Goal: Task Accomplishment & Management: Manage account settings

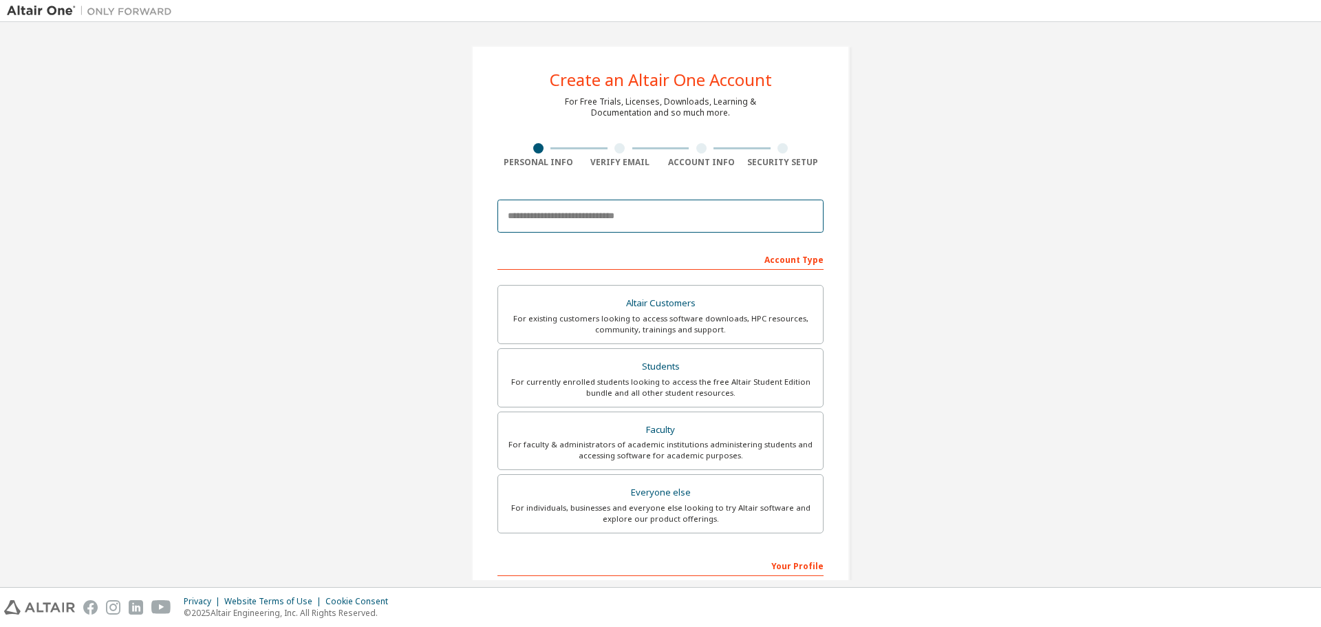
click at [614, 217] on input "email" at bounding box center [660, 216] width 326 height 33
click at [651, 219] on input "email" at bounding box center [660, 216] width 326 height 33
paste input "**********"
type input "**********"
click at [700, 379] on div "For currently enrolled students looking to access the free Altair Student Editi…" at bounding box center [660, 387] width 308 height 22
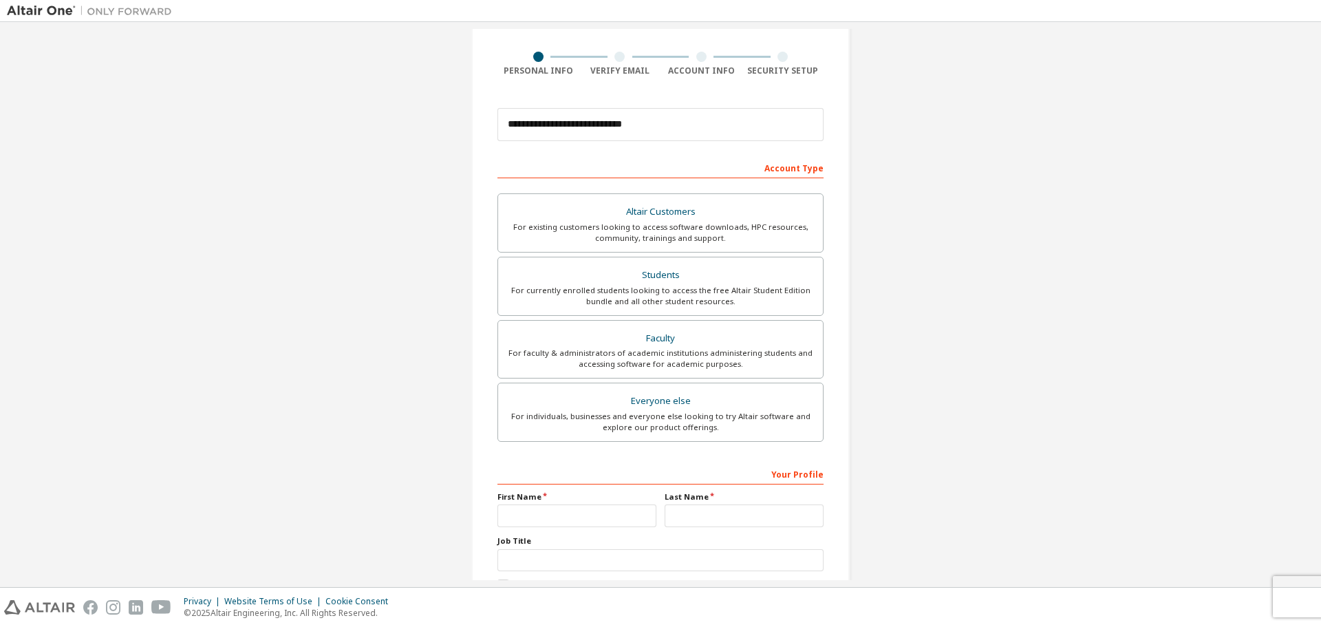
scroll to position [177, 0]
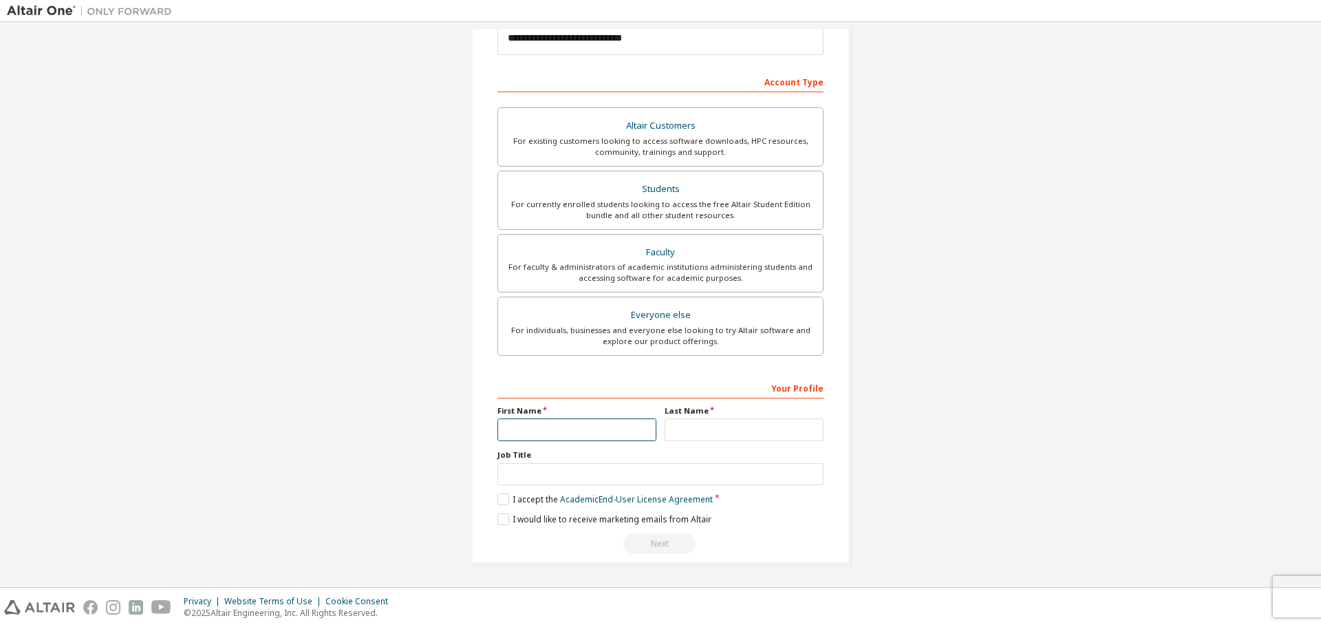
drag, startPoint x: 550, startPoint y: 433, endPoint x: 548, endPoint y: 442, distance: 9.7
click at [548, 442] on div "Your Profile First Name Last Name Job Title Please provide State/Province to he…" at bounding box center [660, 465] width 326 height 178
type input "*"
type input "******"
type input "***"
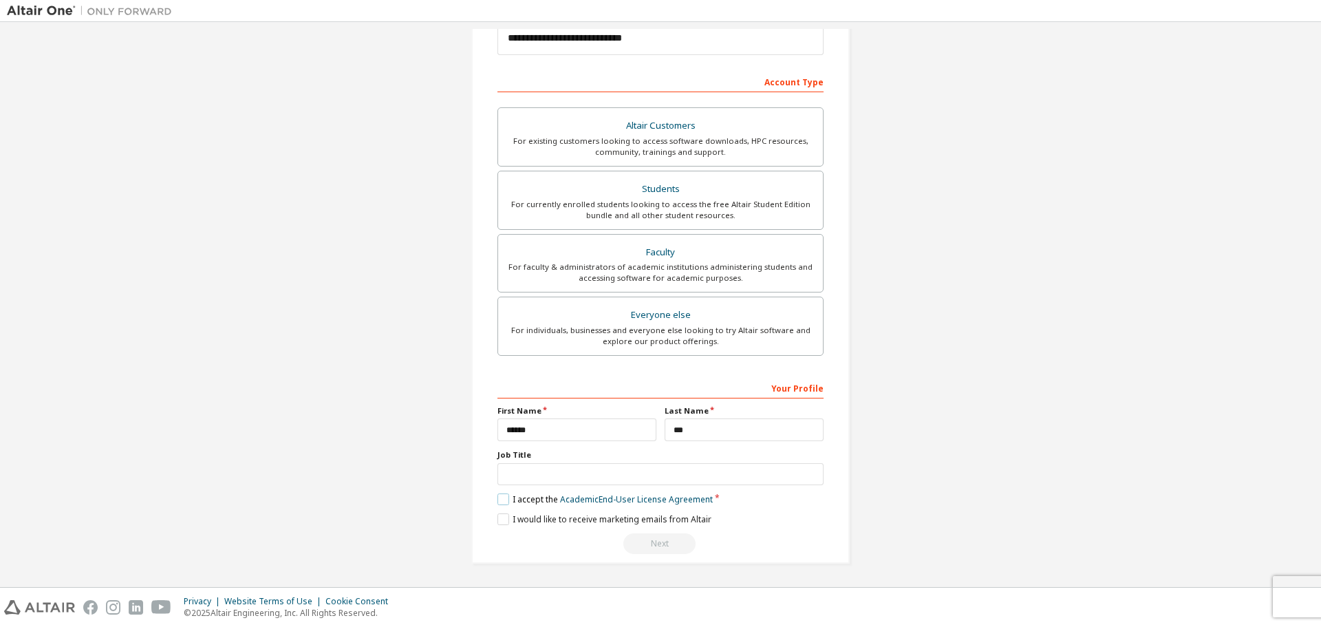
click at [504, 497] on label "I accept the Academic End-User License Agreement" at bounding box center [604, 499] width 215 height 12
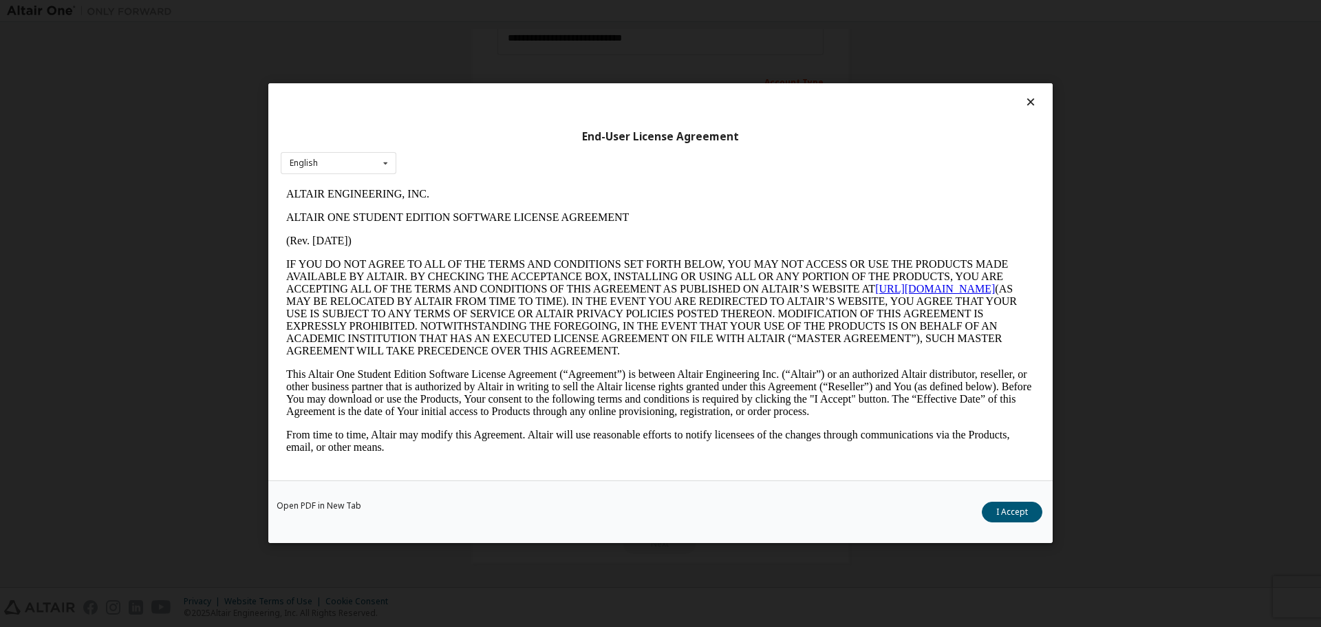
scroll to position [0, 0]
click at [1000, 518] on button "I Accept" at bounding box center [1012, 512] width 61 height 21
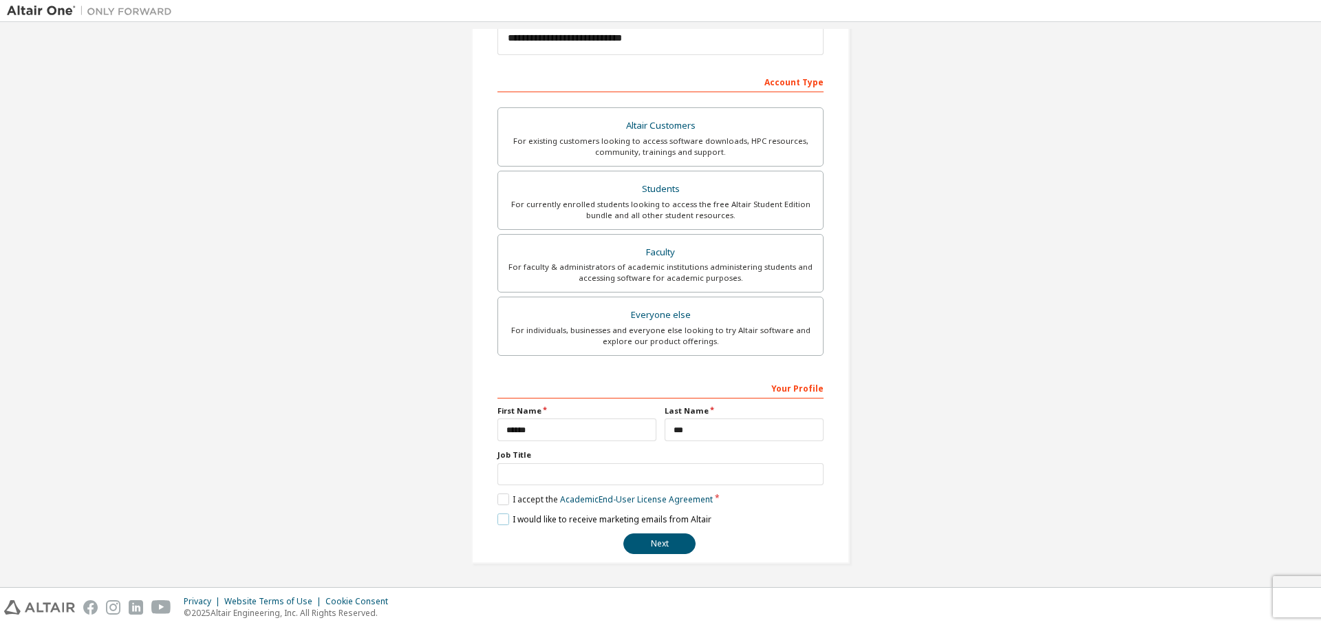
click at [504, 522] on label "I would like to receive marketing emails from Altair" at bounding box center [604, 519] width 214 height 12
click at [667, 543] on button "Next" at bounding box center [659, 543] width 72 height 21
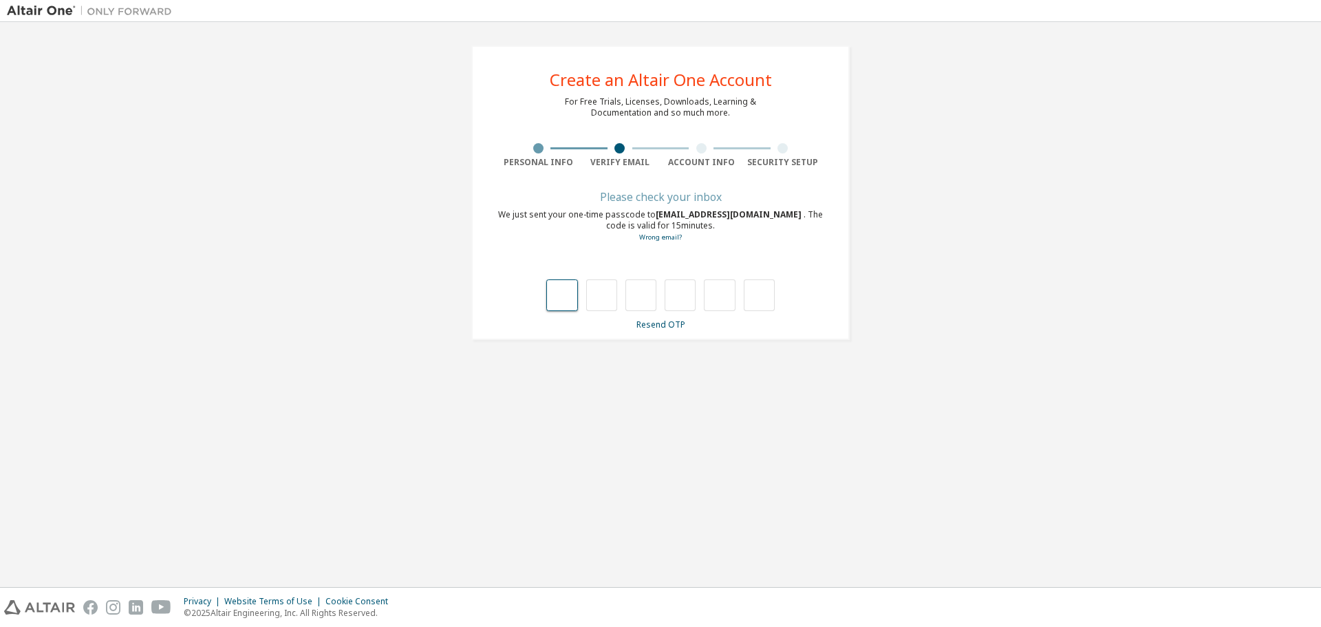
type input "*"
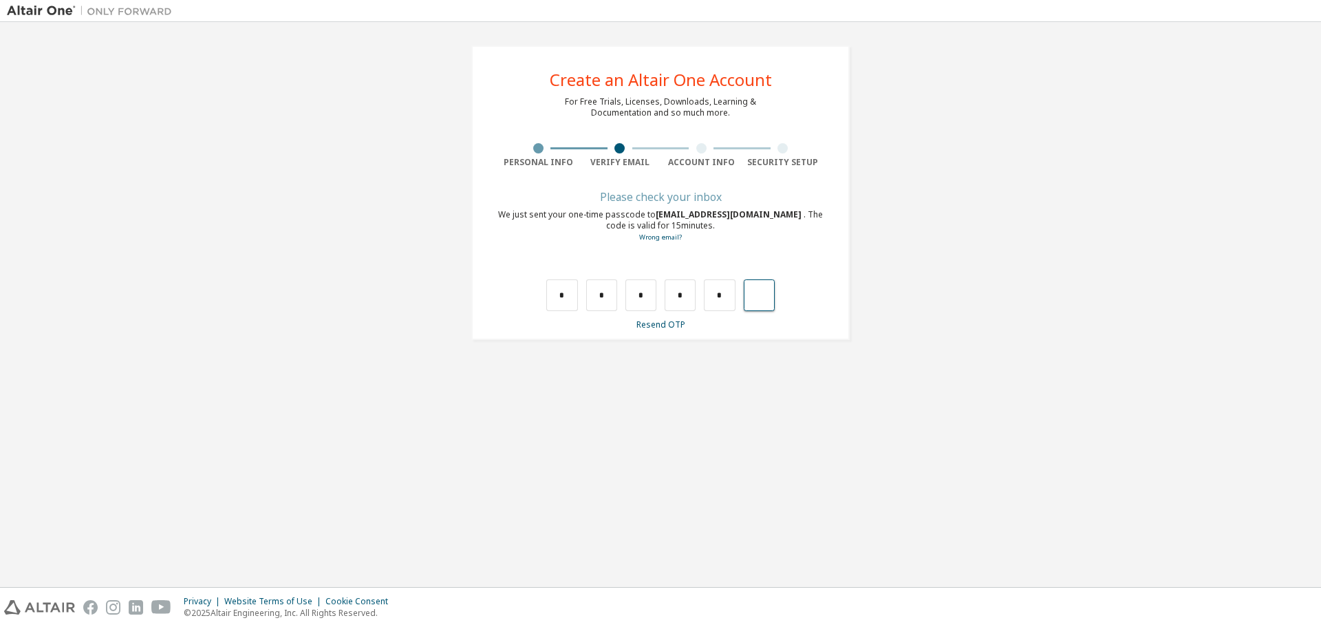
type input "*"
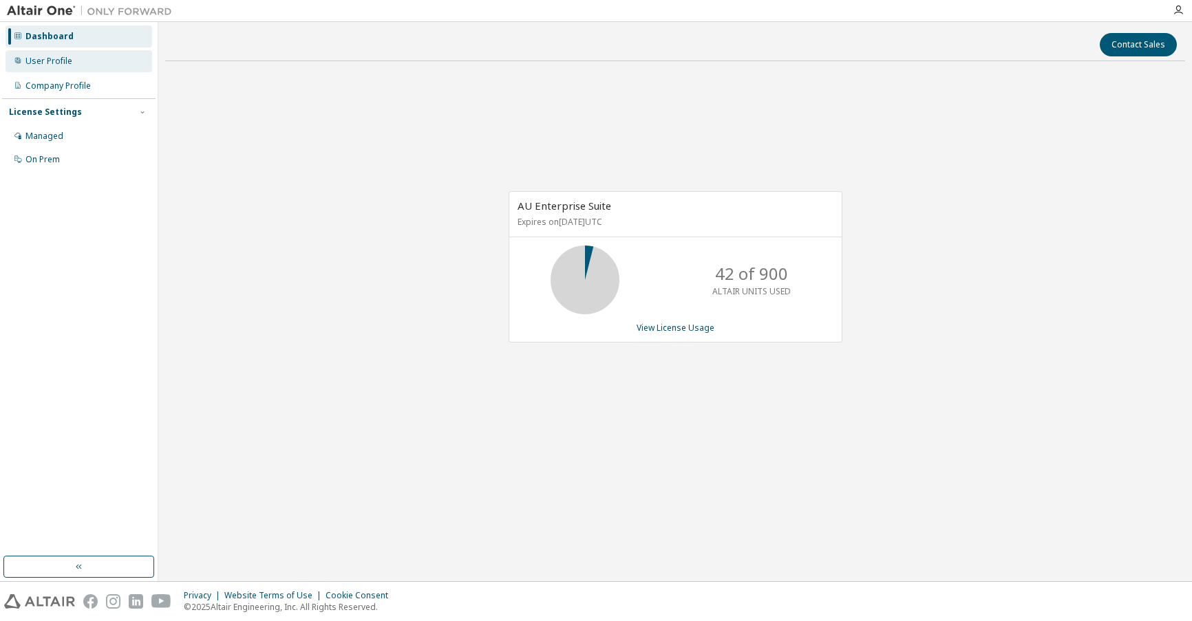
click at [67, 56] on div "User Profile" at bounding box center [48, 61] width 47 height 11
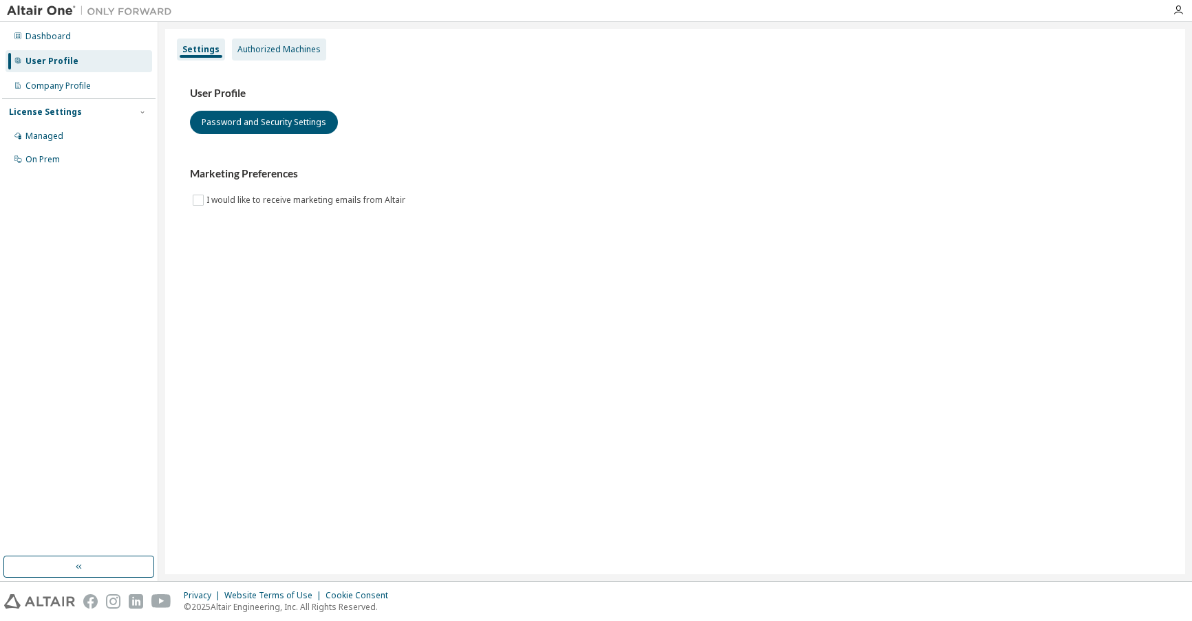
click at [277, 54] on div "Authorized Machines" at bounding box center [278, 49] width 83 height 11
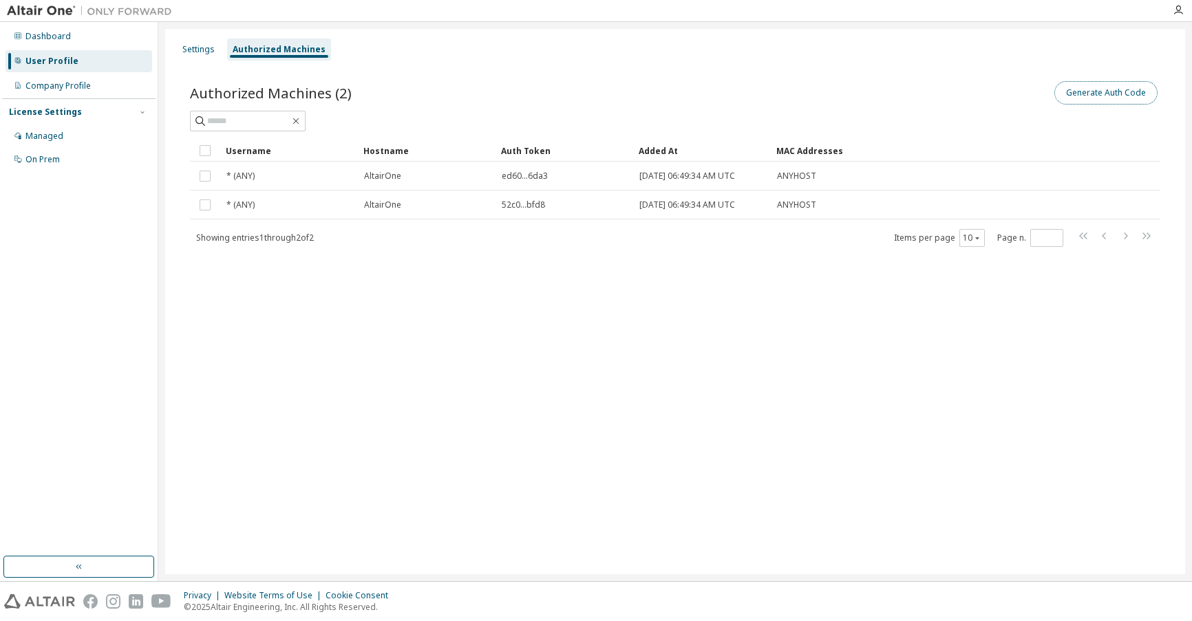
click at [1100, 92] on button "Generate Auth Code" at bounding box center [1105, 92] width 103 height 23
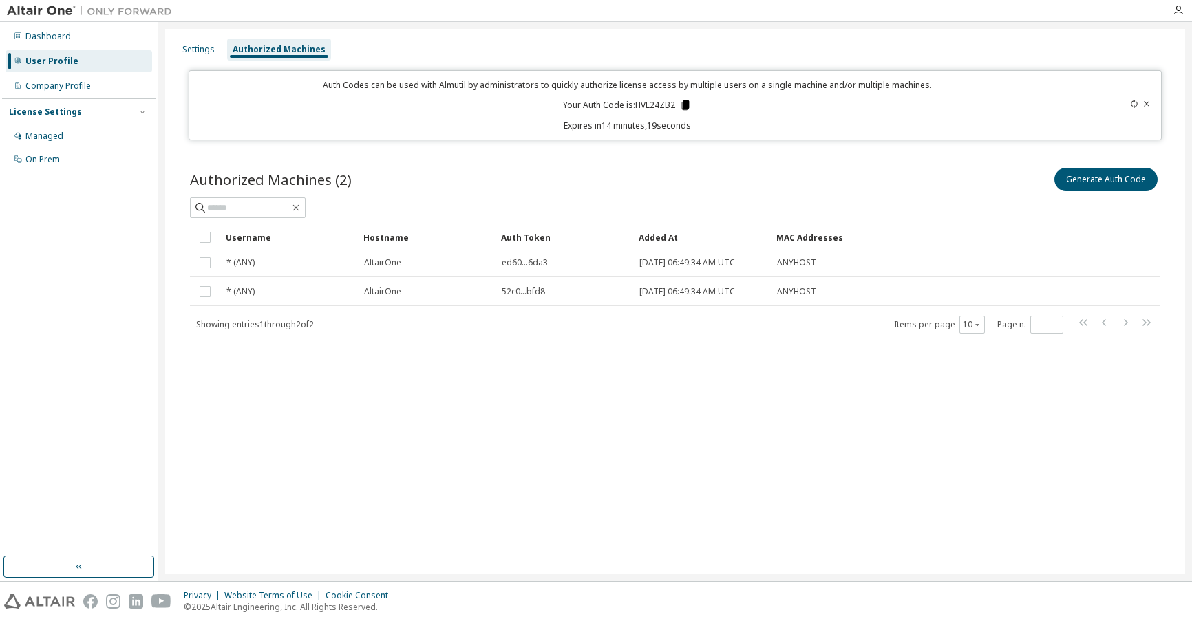
click at [685, 106] on icon at bounding box center [686, 105] width 8 height 10
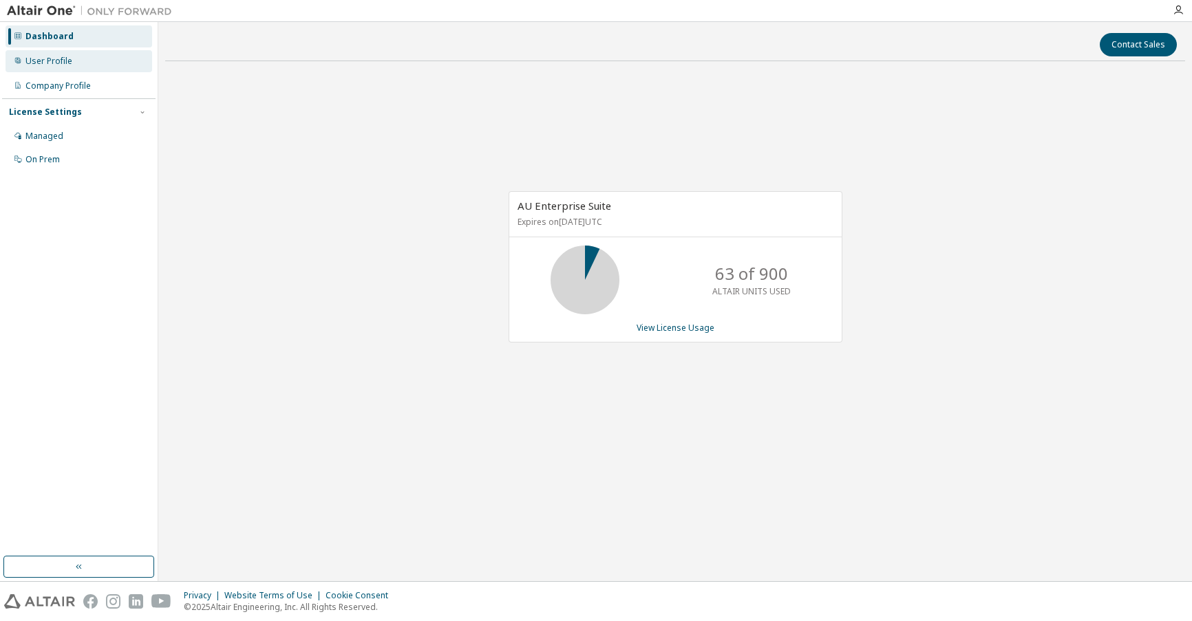
click at [64, 62] on div "User Profile" at bounding box center [48, 61] width 47 height 11
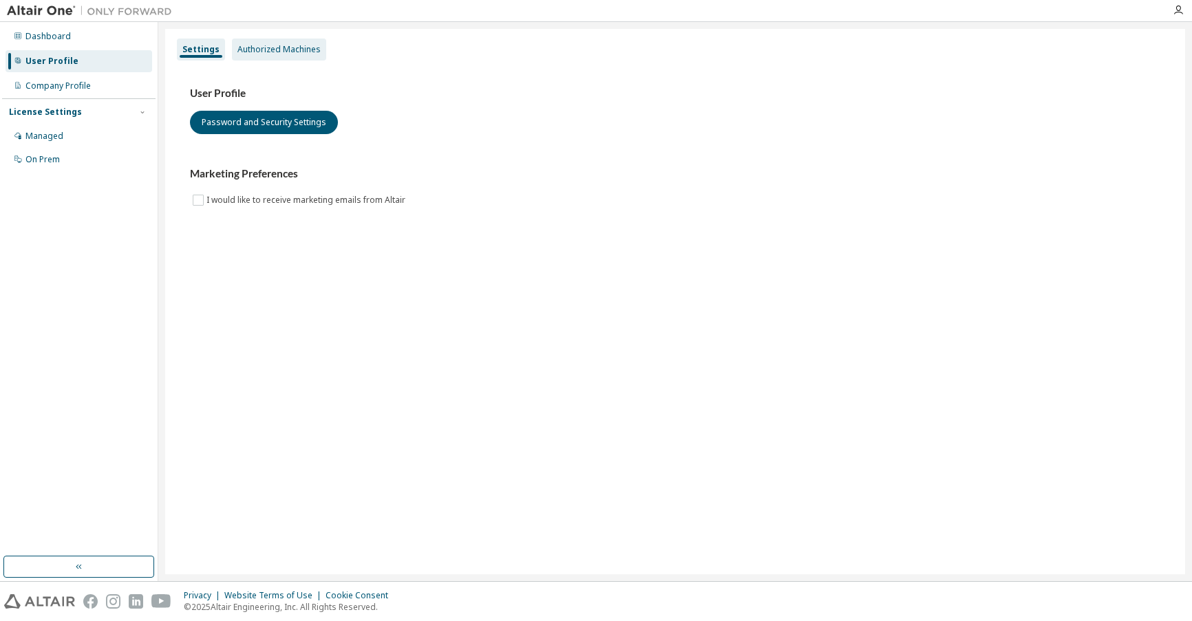
click at [297, 46] on div "Authorized Machines" at bounding box center [278, 49] width 83 height 11
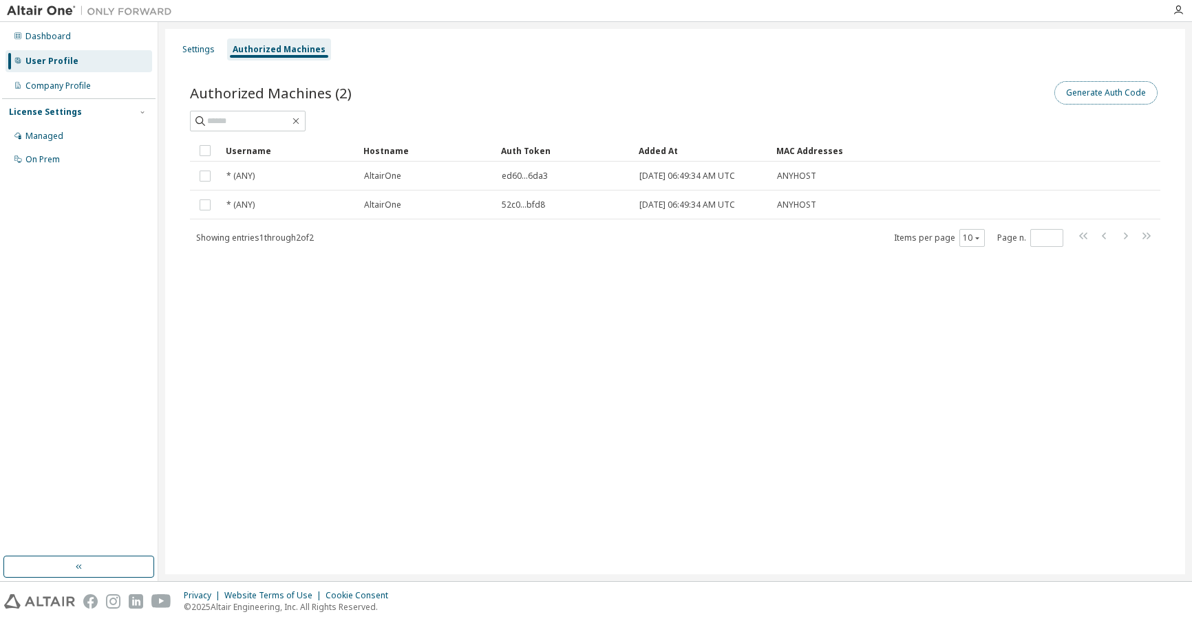
click at [1108, 87] on button "Generate Auth Code" at bounding box center [1105, 92] width 103 height 23
